Goal: Obtain resource: Download file/media

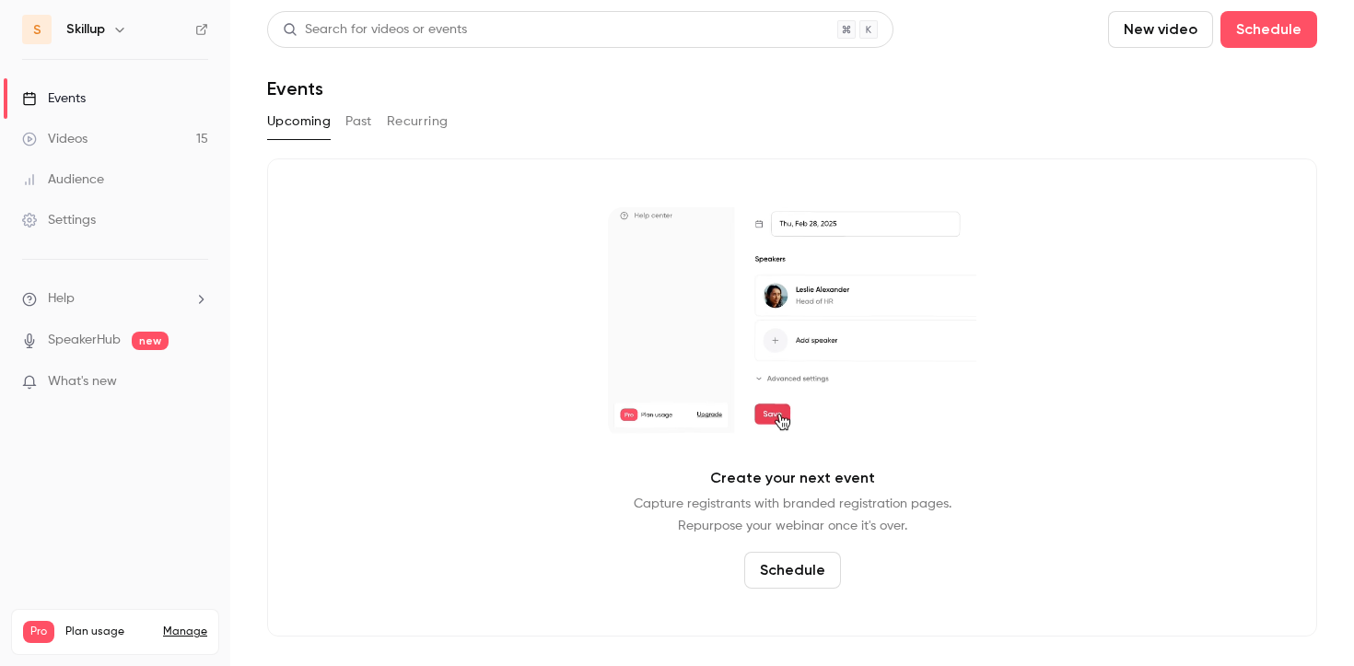
click at [364, 129] on button "Past" at bounding box center [358, 121] width 27 height 29
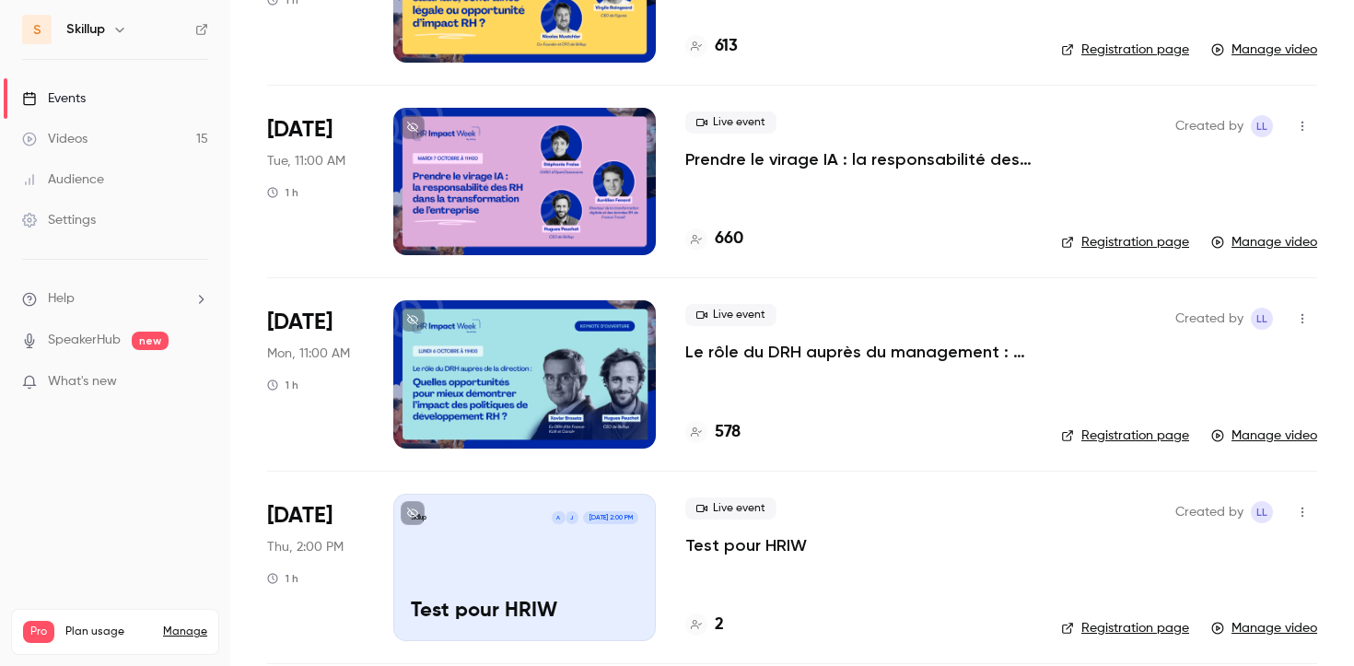
scroll to position [668, 0]
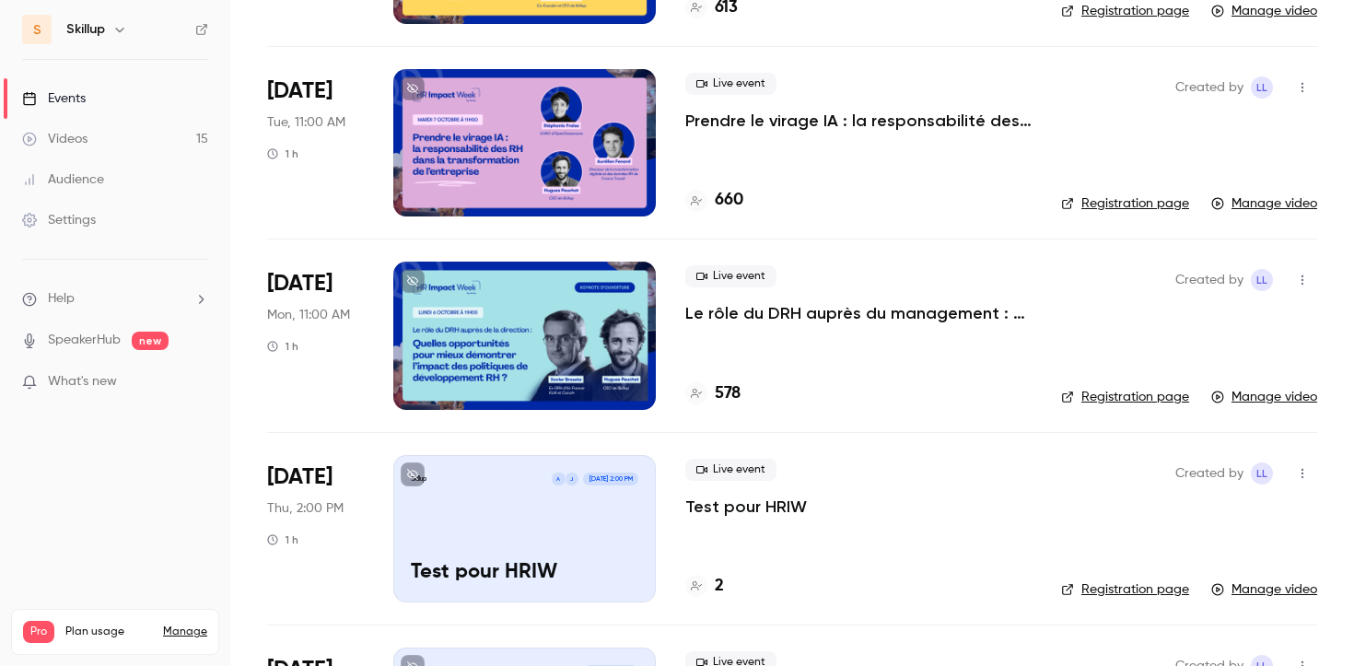
click at [762, 305] on p "Le rôle du DRH auprès du management : quelles opportunités pour mieux démontrer…" at bounding box center [858, 313] width 346 height 22
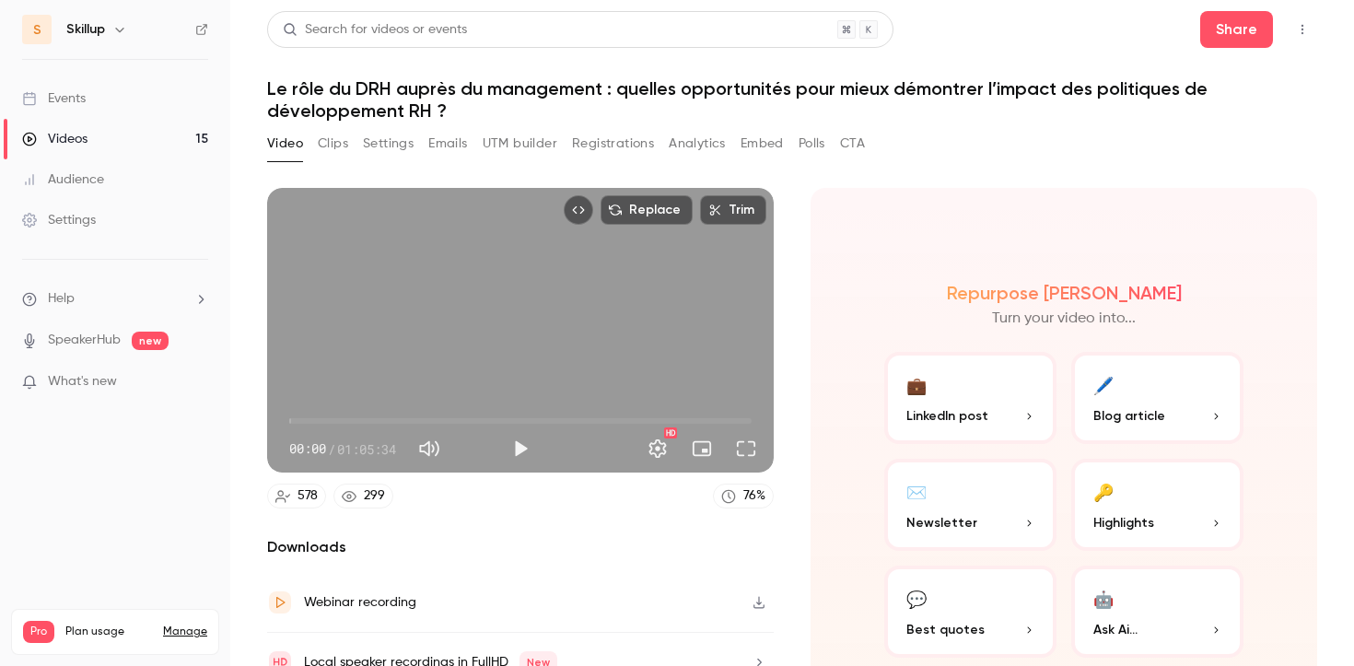
click at [635, 138] on button "Registrations" at bounding box center [613, 143] width 82 height 29
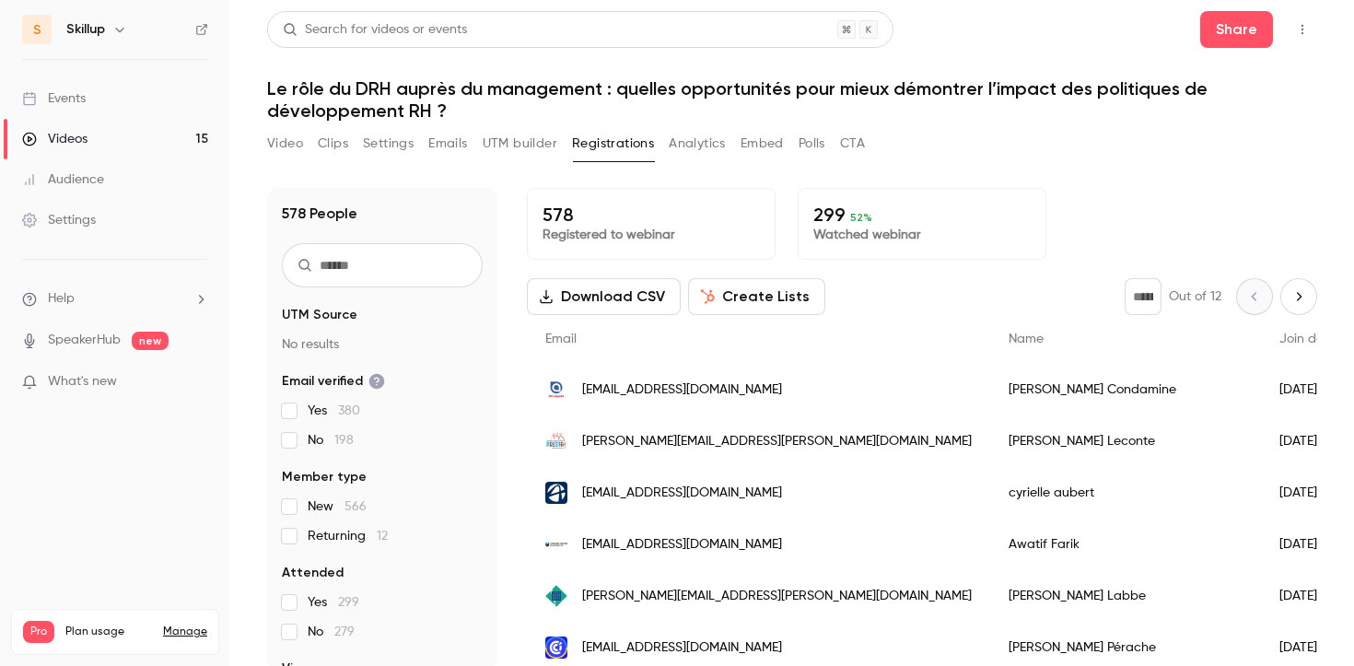
click at [595, 306] on button "Download CSV" at bounding box center [604, 296] width 154 height 37
click at [166, 102] on link "Events" at bounding box center [115, 98] width 230 height 41
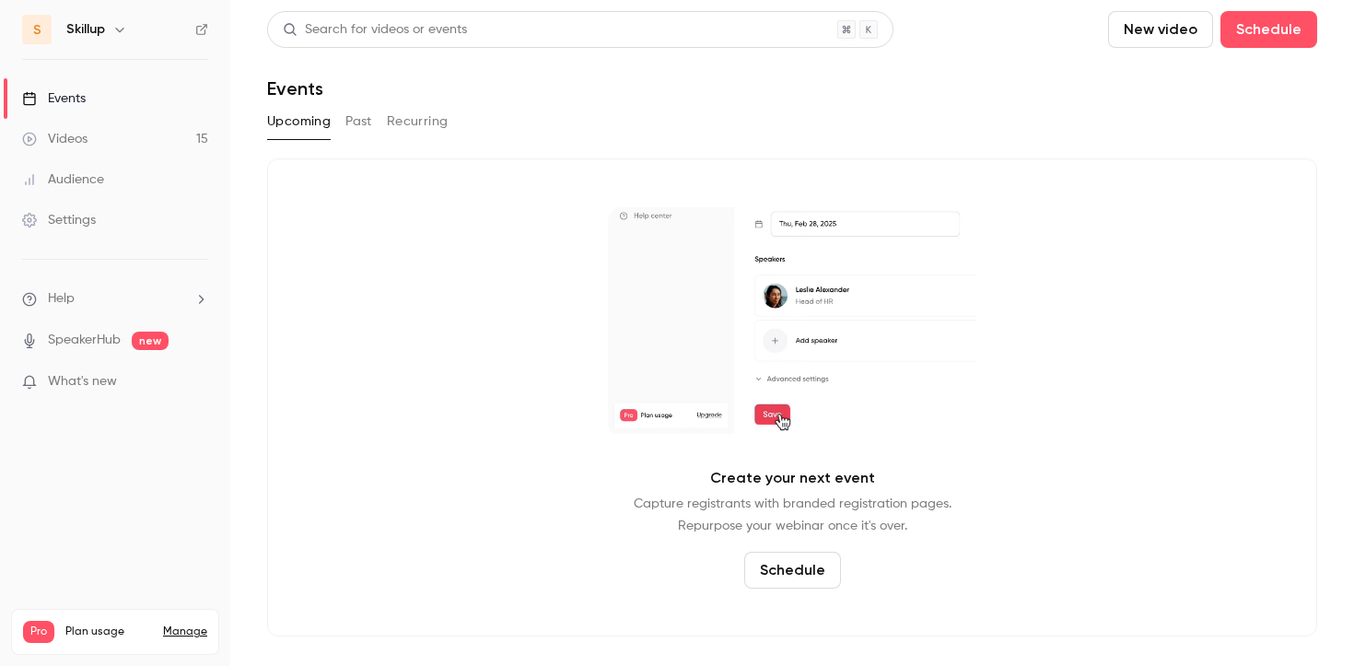
click at [363, 119] on button "Past" at bounding box center [358, 121] width 27 height 29
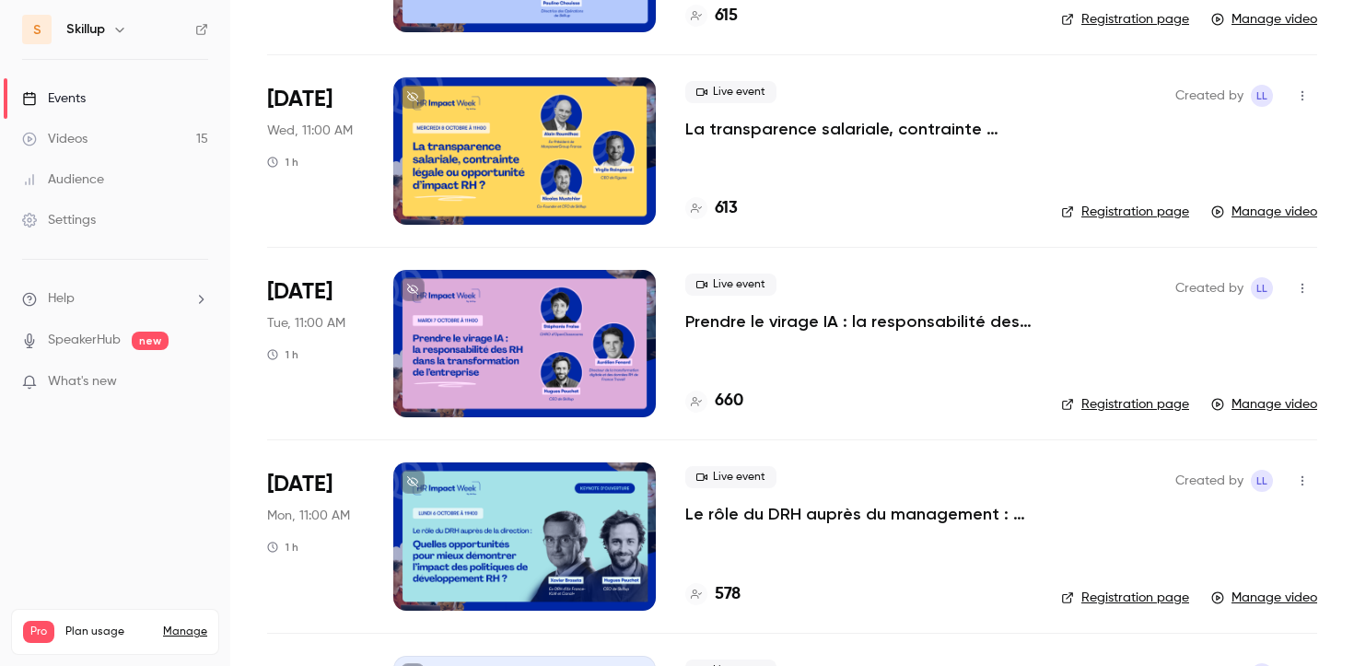
scroll to position [521, 0]
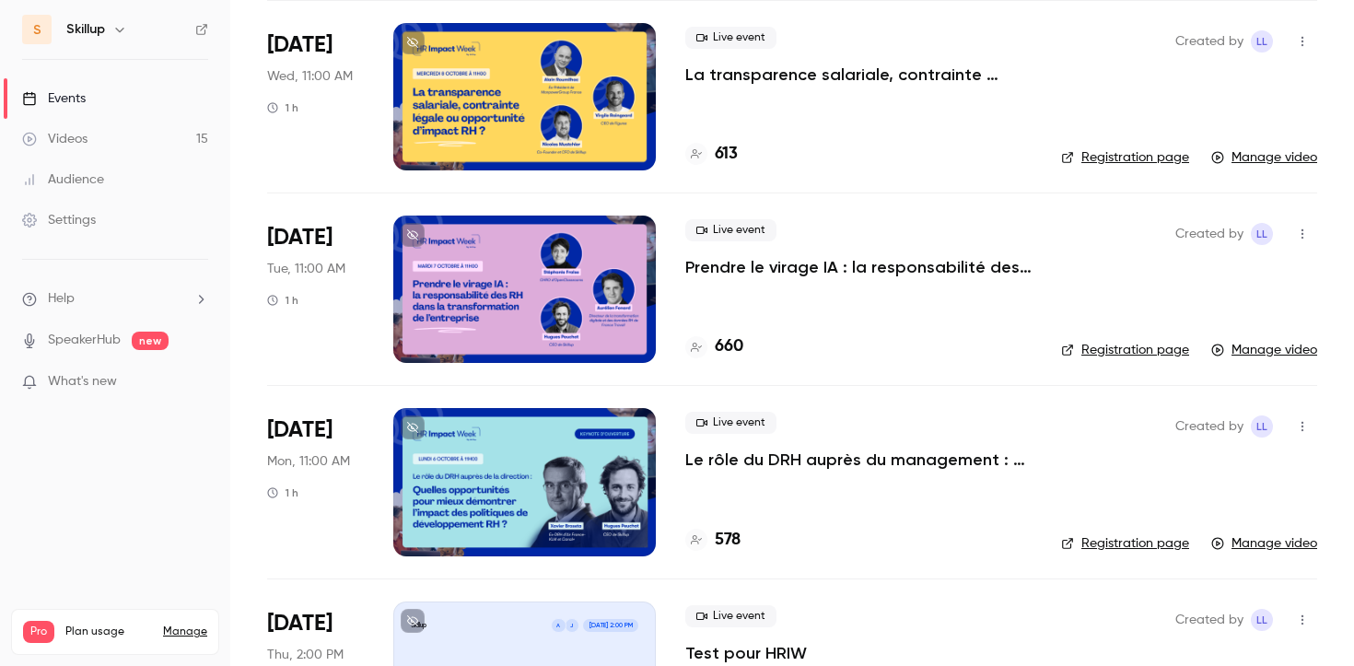
click at [750, 261] on p "Prendre le virage IA : la responsabilité des RH dans la transformation de l'ent…" at bounding box center [858, 267] width 346 height 22
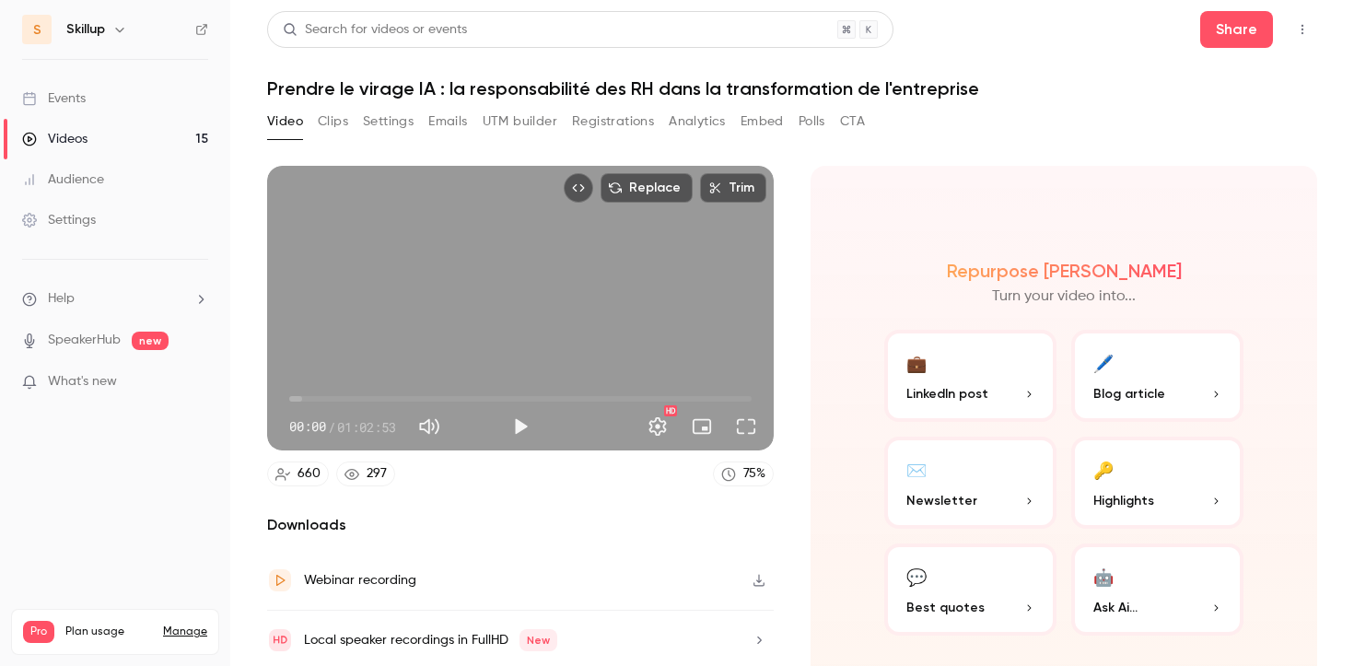
click at [587, 122] on button "Registrations" at bounding box center [613, 121] width 82 height 29
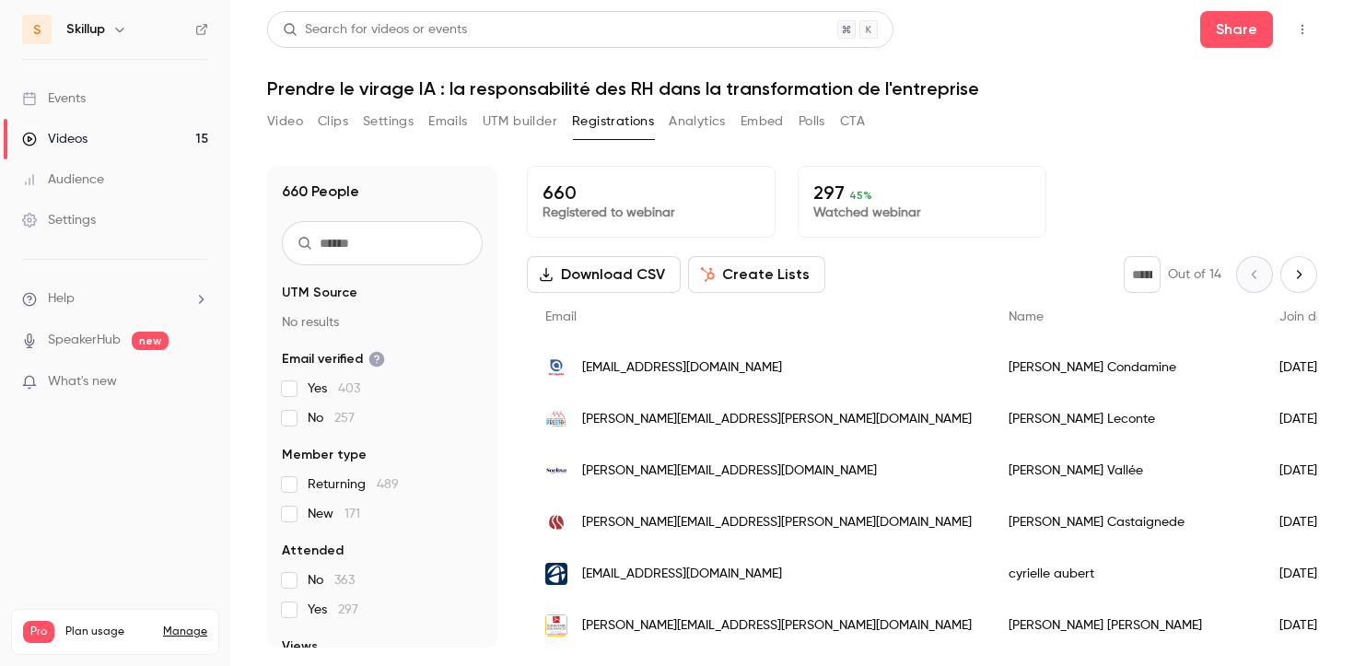
click at [589, 273] on button "Download CSV" at bounding box center [604, 274] width 154 height 37
click at [152, 98] on link "Events" at bounding box center [115, 98] width 230 height 41
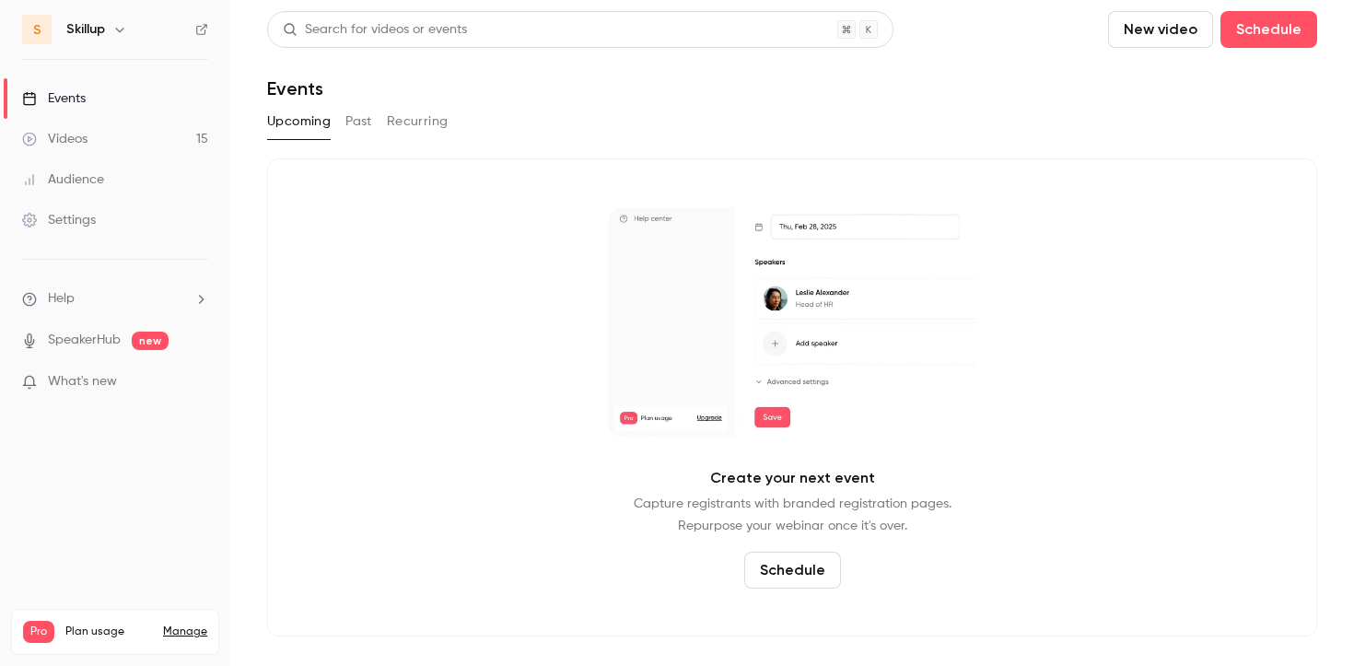
click at [361, 122] on button "Past" at bounding box center [358, 121] width 27 height 29
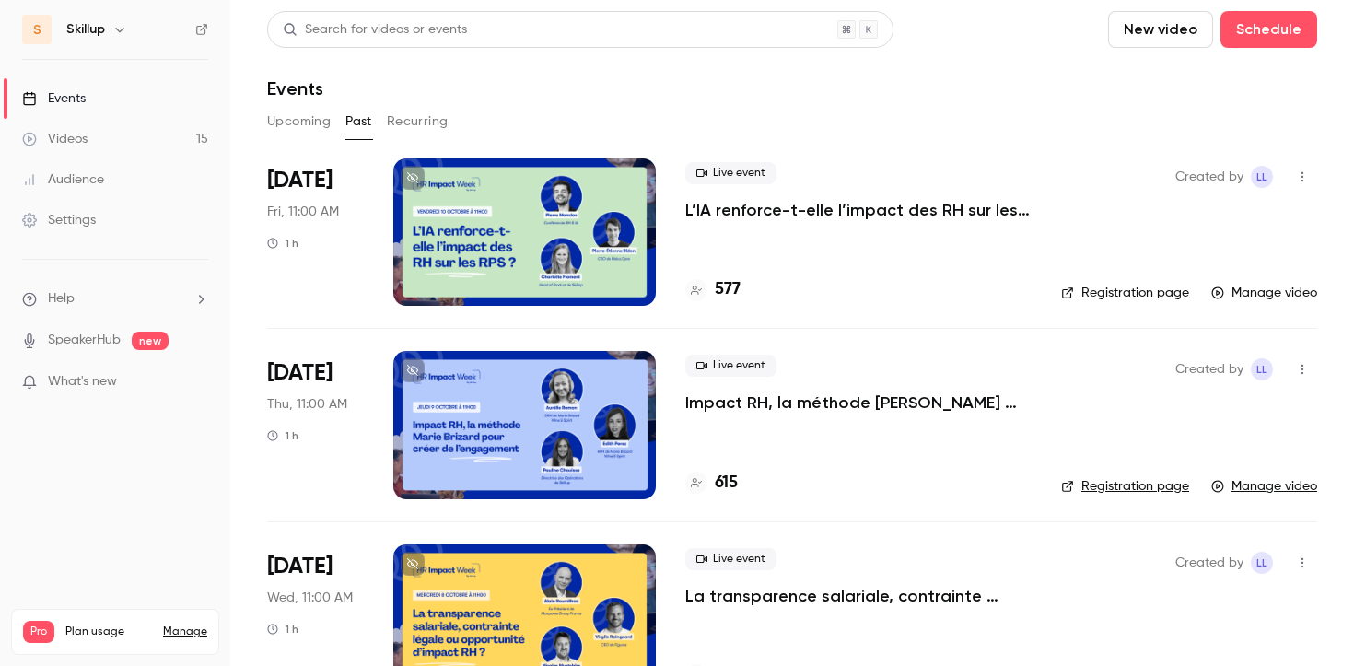
click at [795, 597] on p "La transparence salariale, contrainte légale ou opportunité d’impact RH ?" at bounding box center [858, 596] width 346 height 22
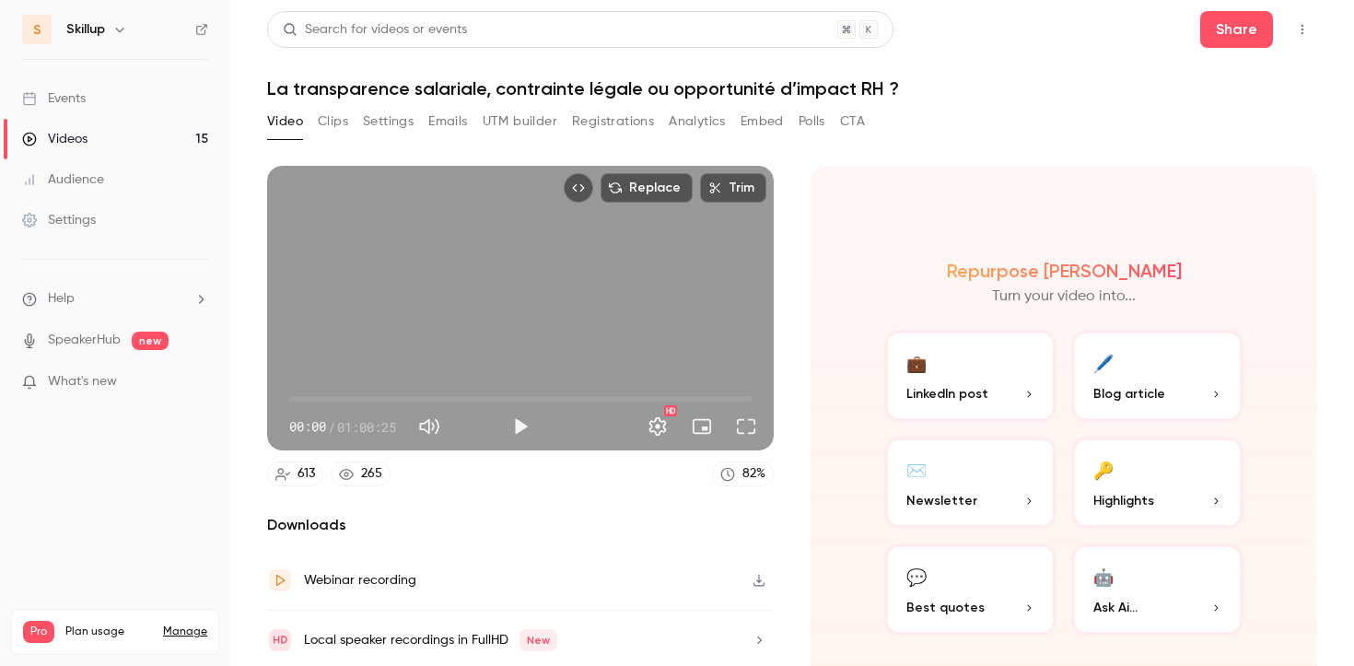
click at [588, 122] on button "Registrations" at bounding box center [613, 121] width 82 height 29
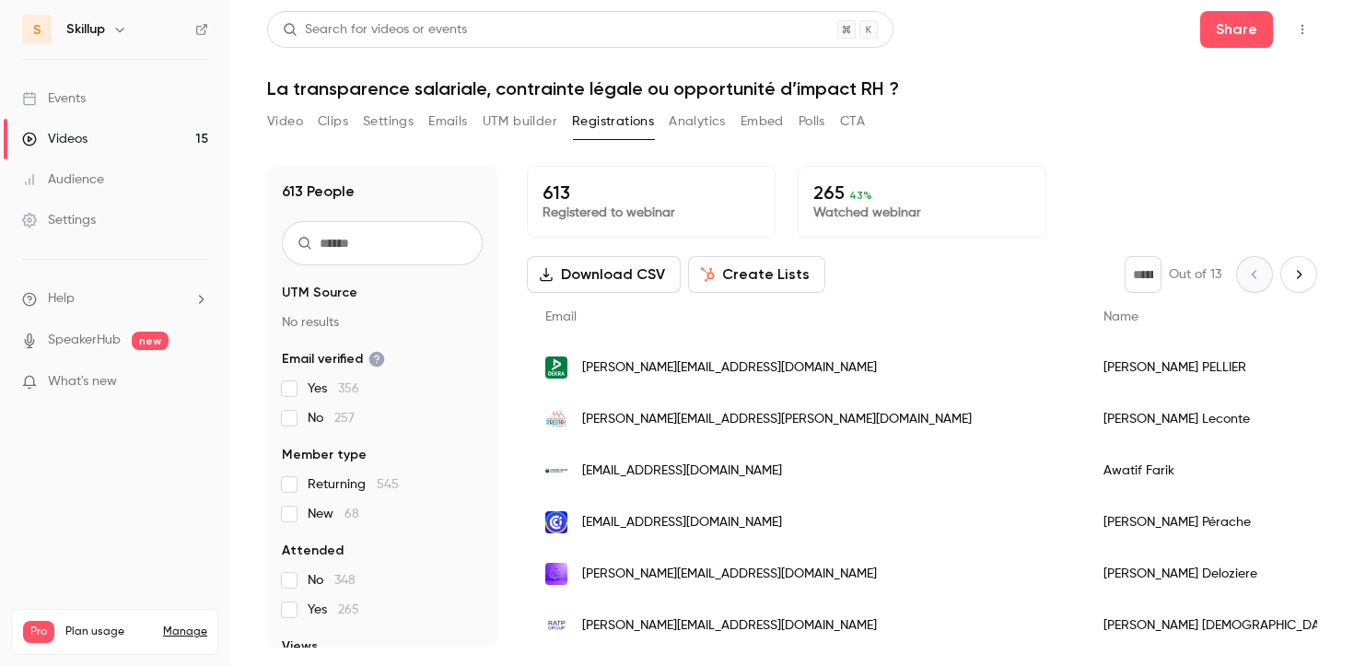
click at [617, 271] on button "Download CSV" at bounding box center [604, 274] width 154 height 37
click at [134, 94] on link "Events" at bounding box center [115, 98] width 230 height 41
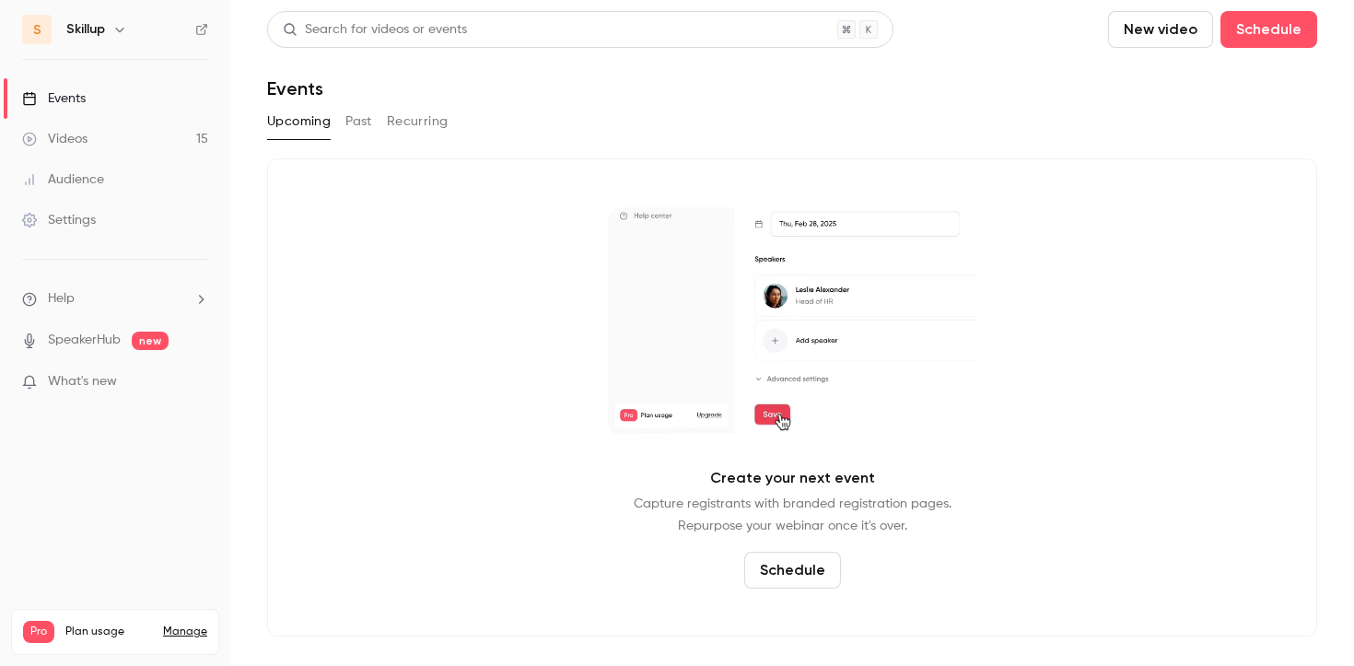
click at [359, 119] on button "Past" at bounding box center [358, 121] width 27 height 29
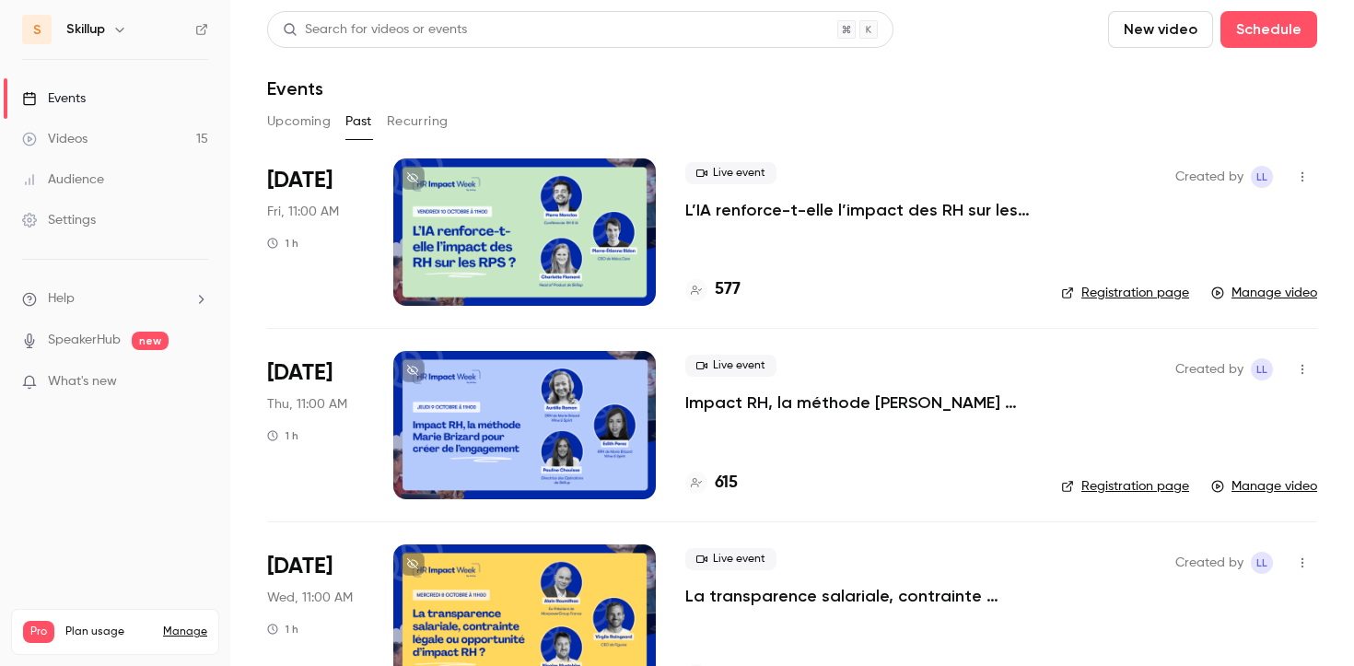
click at [760, 404] on p "Impact RH, la méthode [PERSON_NAME] pour créer de l’engagement" at bounding box center [858, 402] width 346 height 22
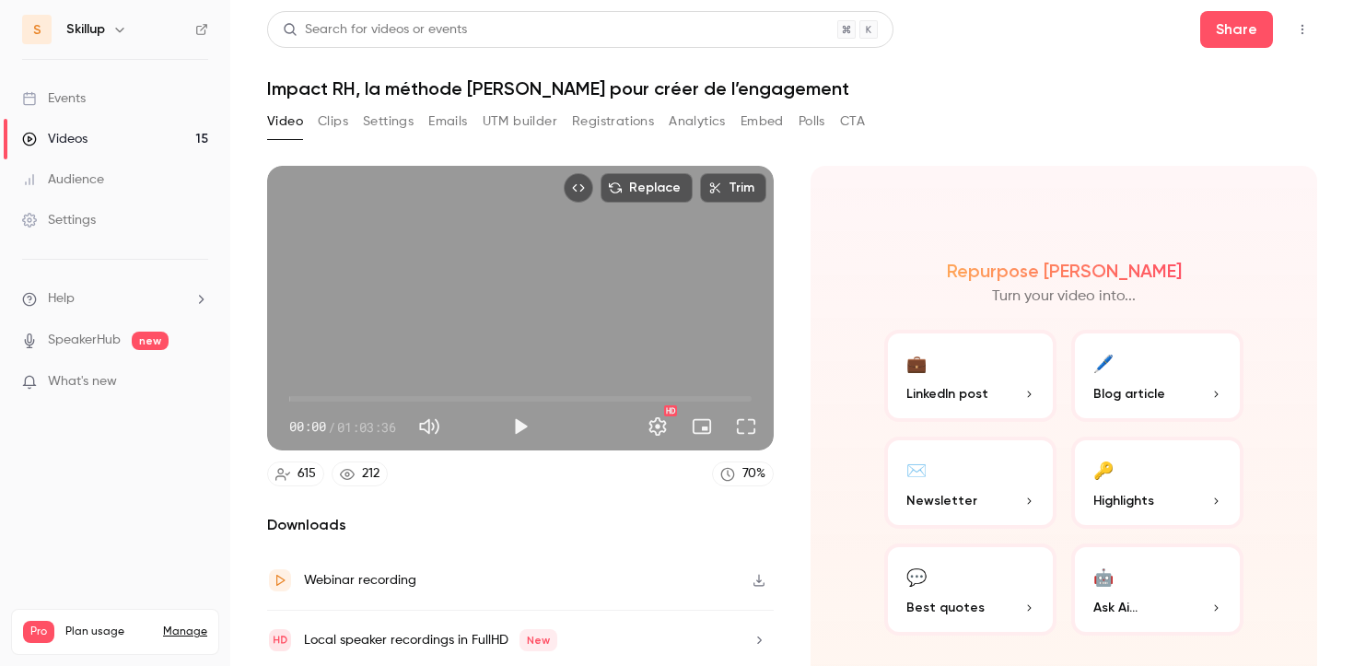
click at [595, 122] on button "Registrations" at bounding box center [613, 121] width 82 height 29
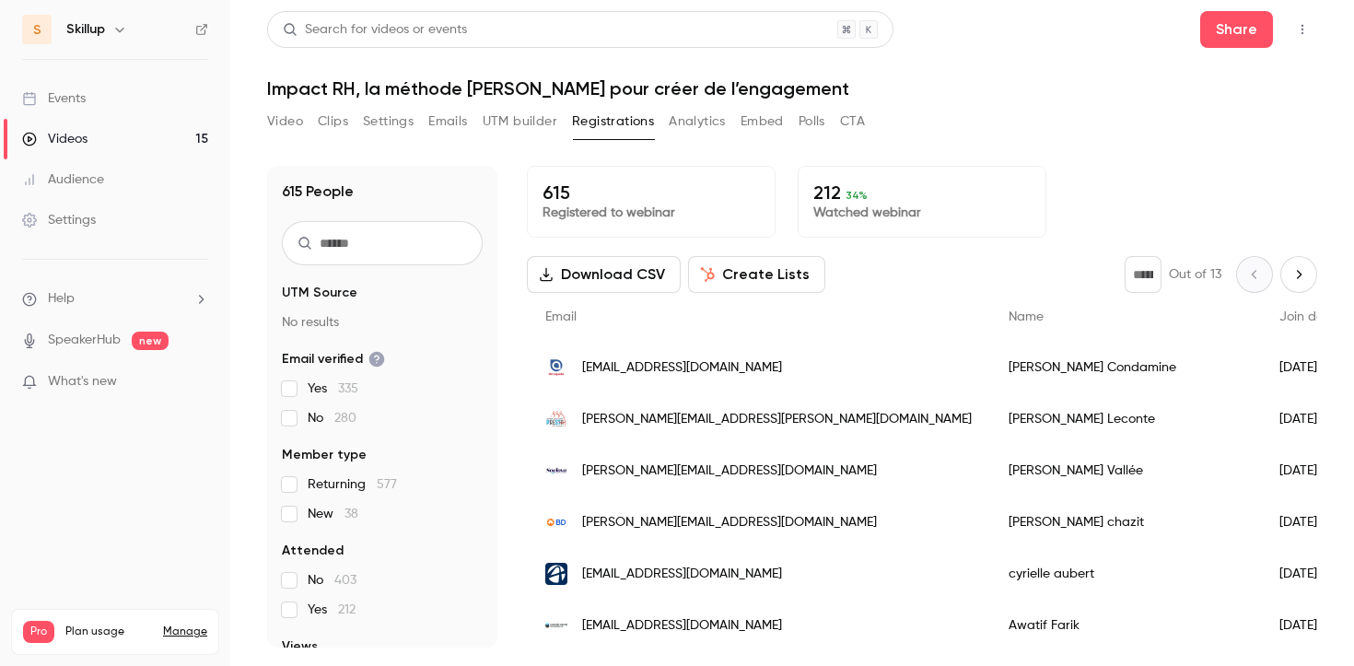
click at [597, 276] on button "Download CSV" at bounding box center [604, 274] width 154 height 37
click at [140, 110] on link "Events" at bounding box center [115, 98] width 230 height 41
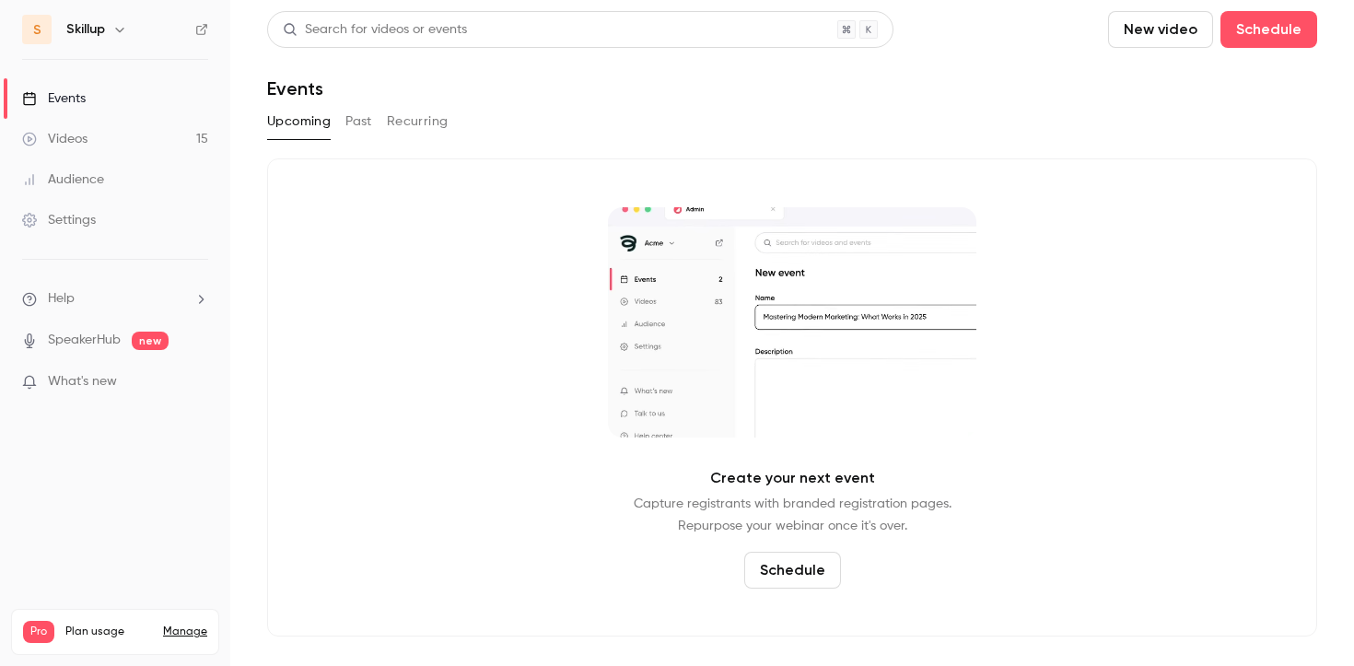
click at [373, 116] on div "Upcoming Past Recurring" at bounding box center [792, 121] width 1050 height 29
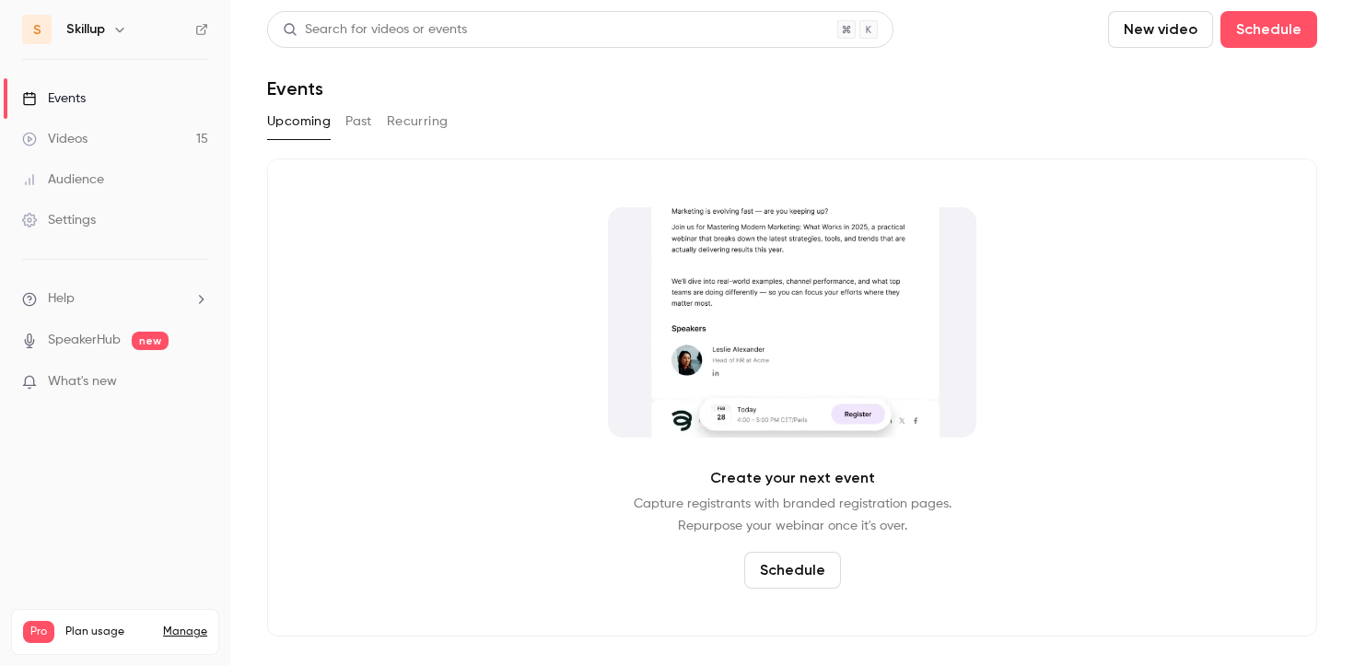
click at [364, 116] on button "Past" at bounding box center [358, 121] width 27 height 29
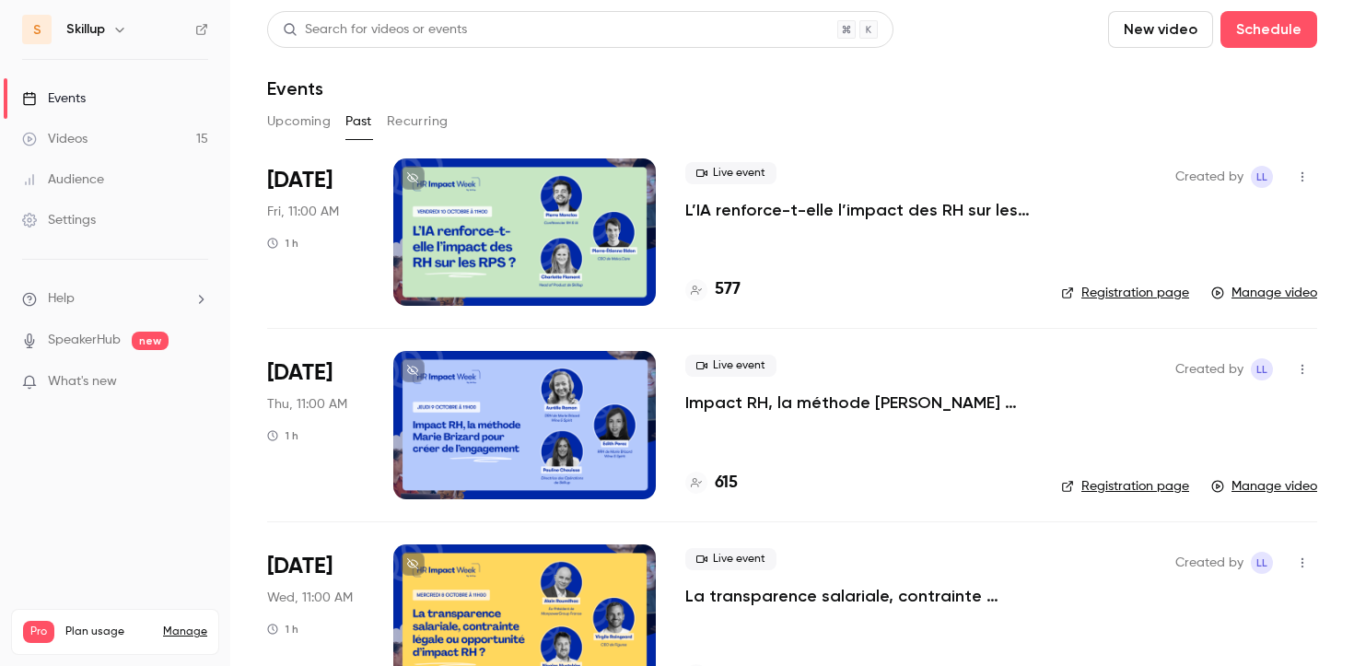
click at [722, 205] on p "L’IA renforce-t-elle l’impact des RH sur les RPS ?" at bounding box center [858, 210] width 346 height 22
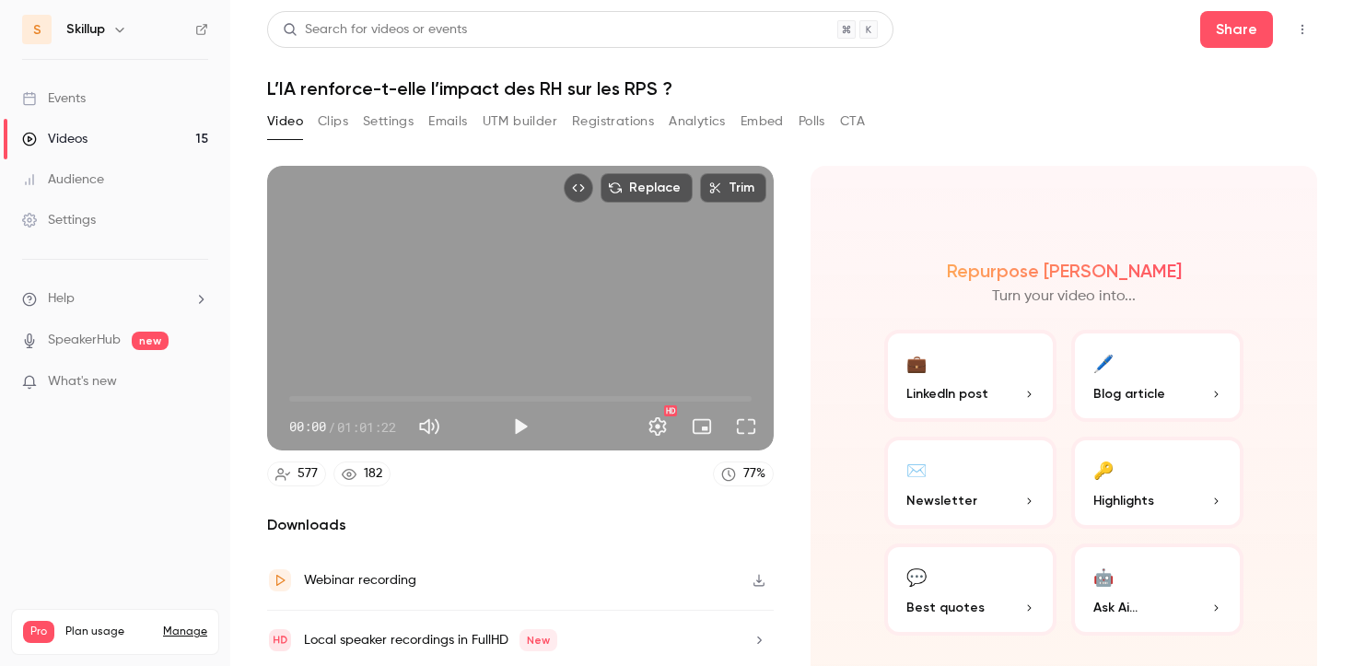
click at [585, 122] on button "Registrations" at bounding box center [613, 121] width 82 height 29
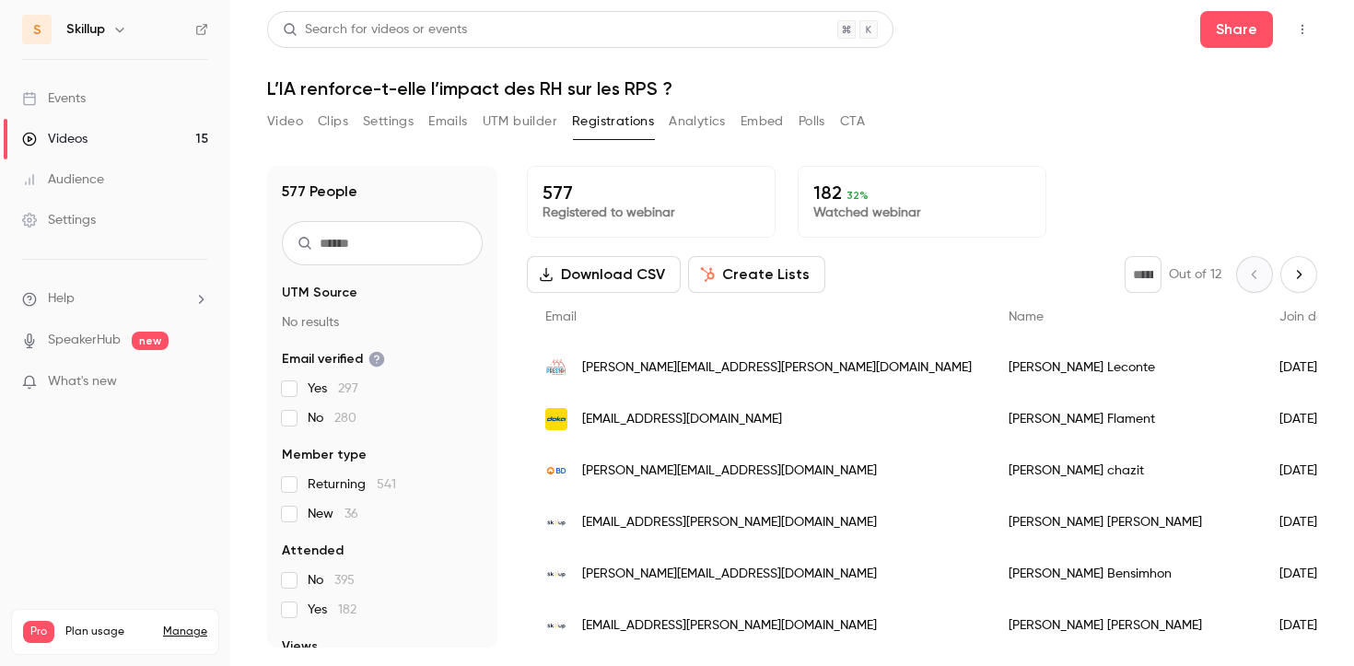
click at [618, 281] on button "Download CSV" at bounding box center [604, 274] width 154 height 37
